Goal: Check status: Check status

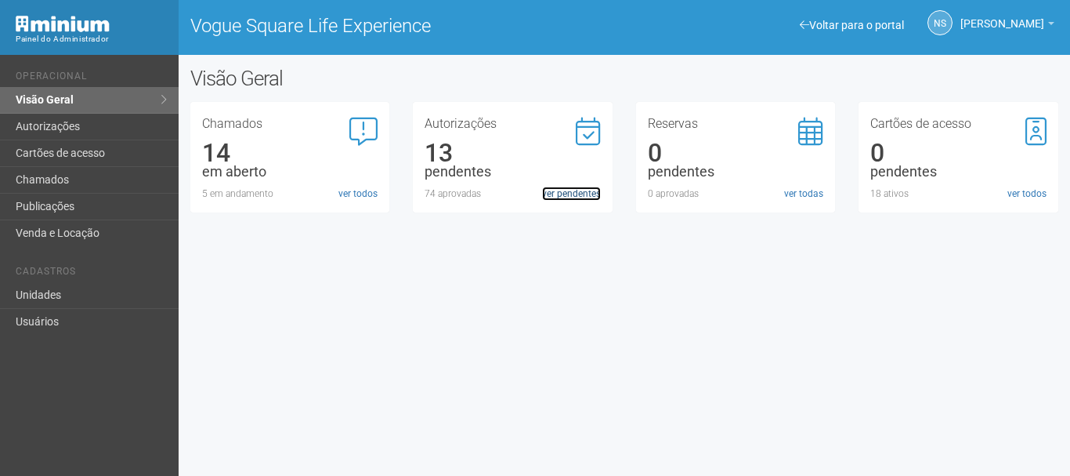
click at [555, 192] on link "ver pendentes" at bounding box center [571, 193] width 59 height 14
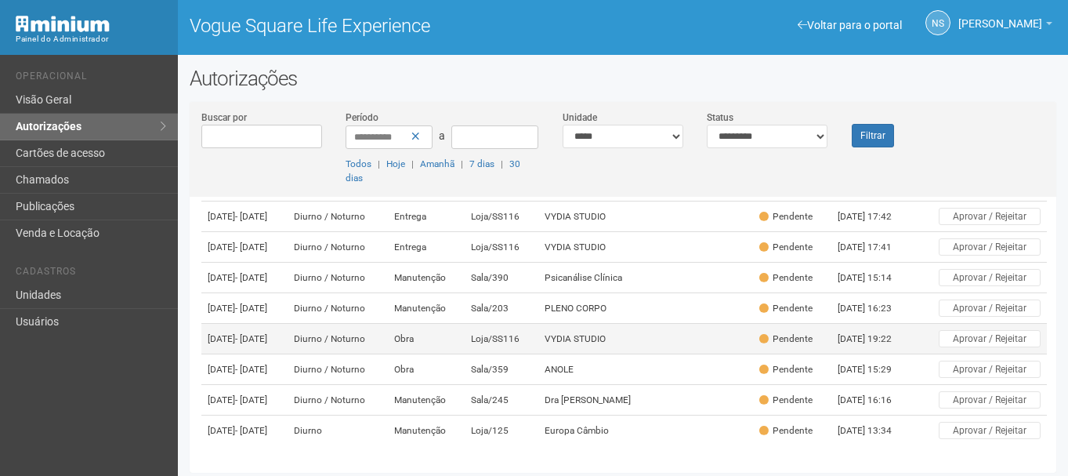
scroll to position [4, 0]
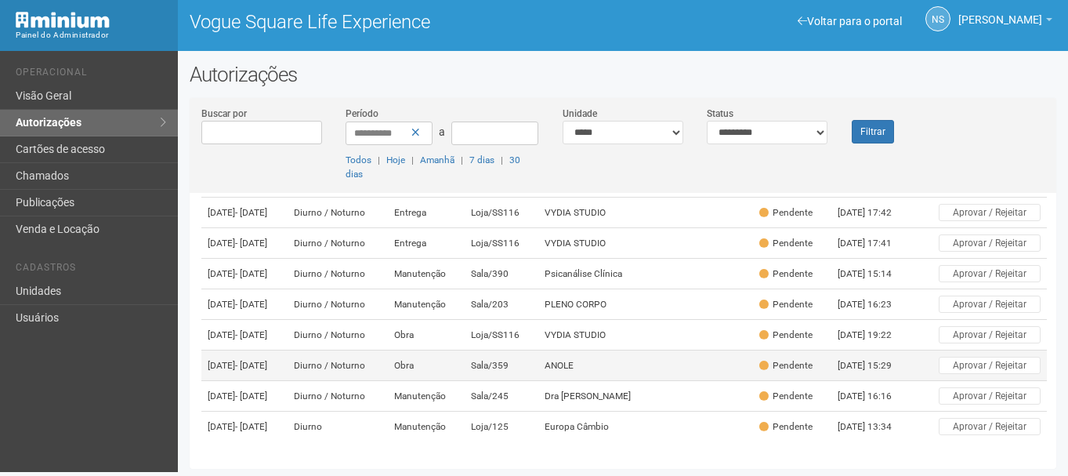
click at [606, 350] on td "ANOLE" at bounding box center [645, 365] width 215 height 31
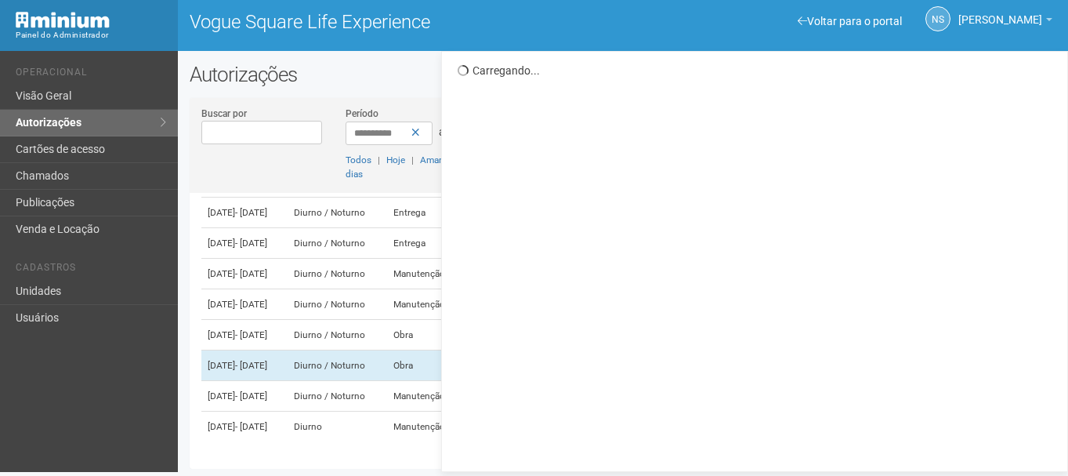
click at [948, 119] on div "**********" at bounding box center [623, 149] width 866 height 87
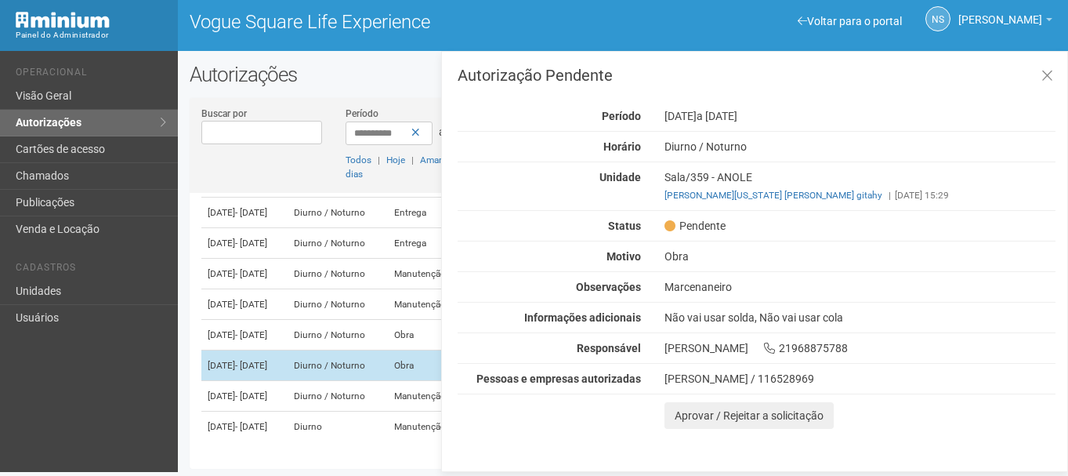
scroll to position [336, 0]
click at [1049, 79] on icon at bounding box center [1047, 76] width 12 height 16
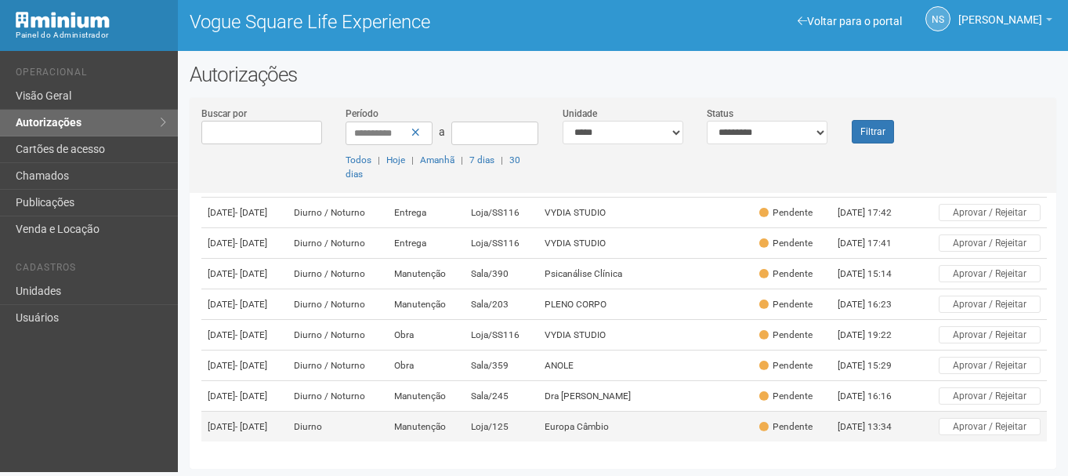
click at [520, 425] on td "Loja/125" at bounding box center [501, 426] width 73 height 31
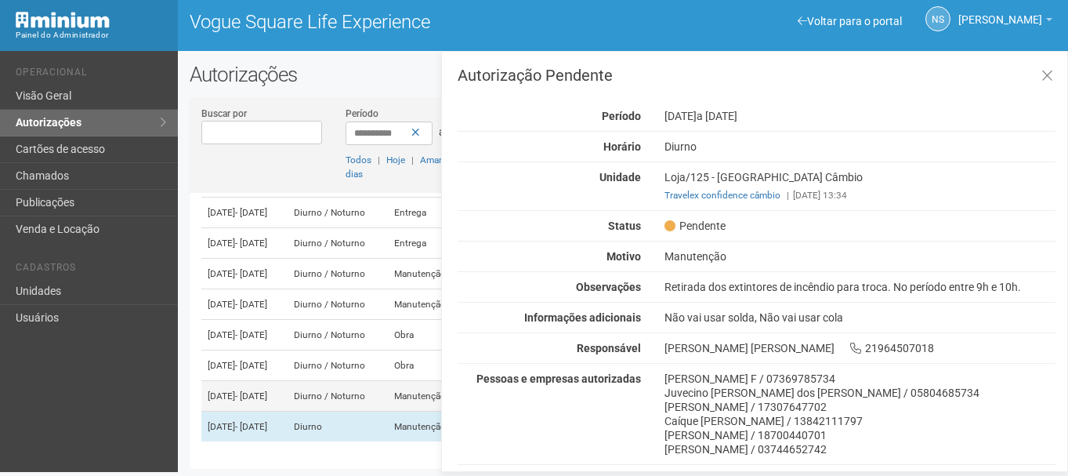
click at [365, 381] on td "Diurno / Noturno" at bounding box center [337, 396] width 100 height 31
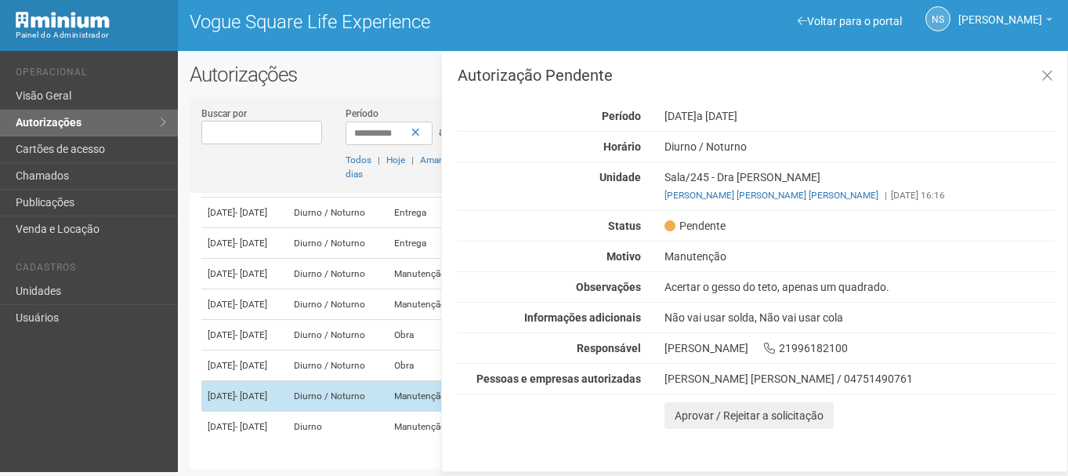
click at [374, 381] on td "Diurno / Noturno" at bounding box center [337, 396] width 100 height 31
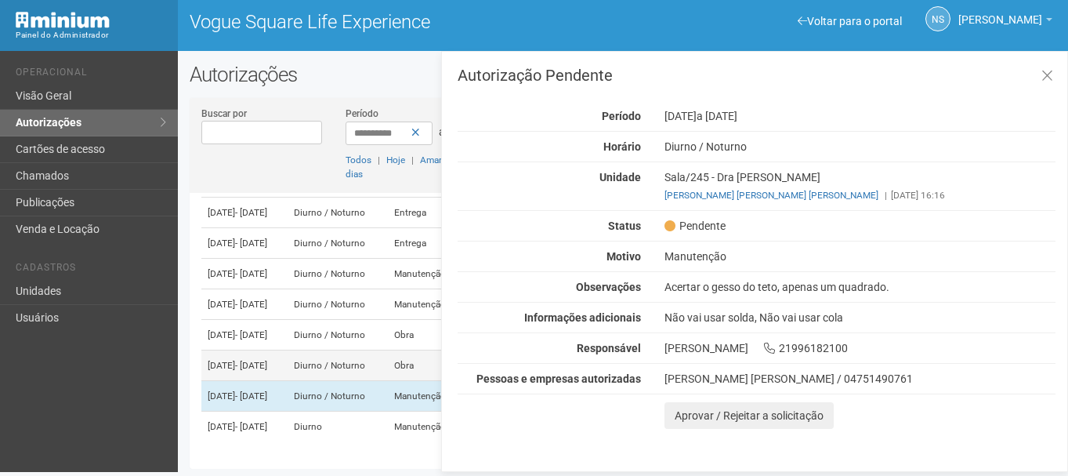
click at [380, 350] on td "Diurno / Noturno" at bounding box center [337, 365] width 100 height 31
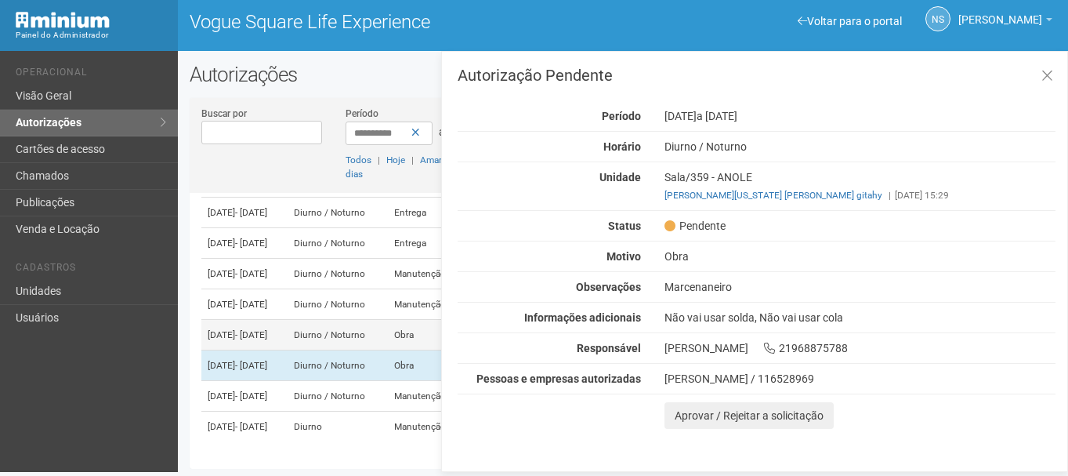
click at [368, 320] on td "Diurno / Noturno" at bounding box center [337, 335] width 100 height 31
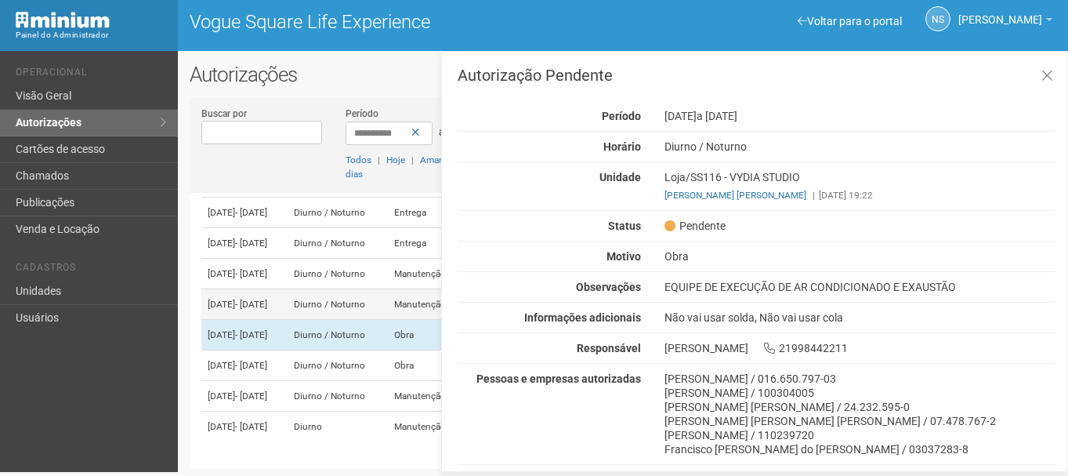
click at [352, 289] on td "Diurno / Noturno" at bounding box center [337, 304] width 100 height 31
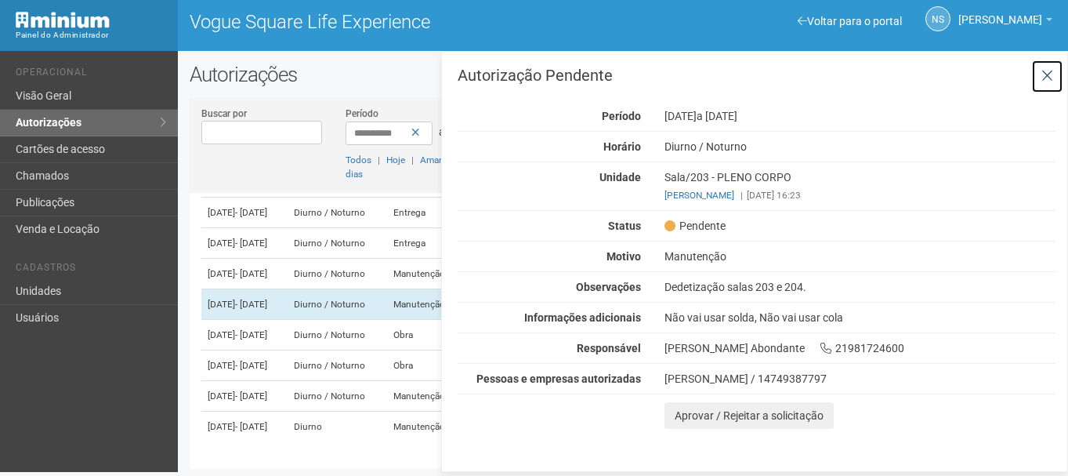
click at [1043, 78] on icon at bounding box center [1047, 76] width 12 height 16
